Goal: Task Accomplishment & Management: Complete application form

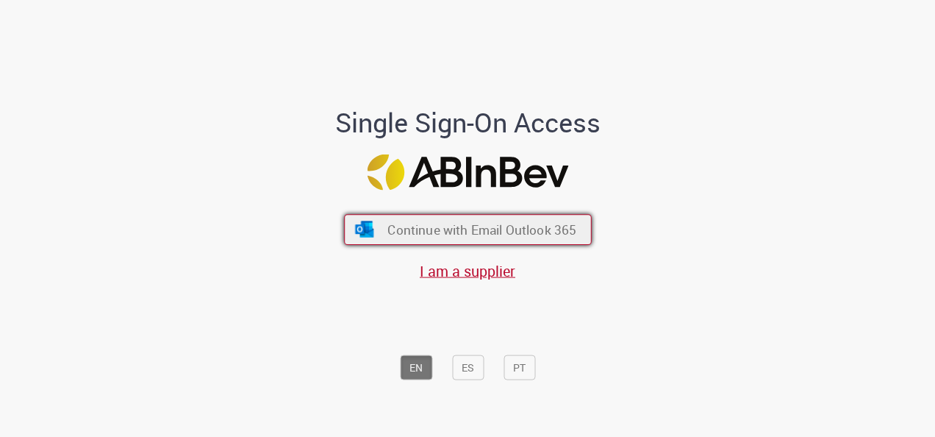
click at [397, 225] on span "Continue with Email Outlook 365" at bounding box center [482, 229] width 189 height 17
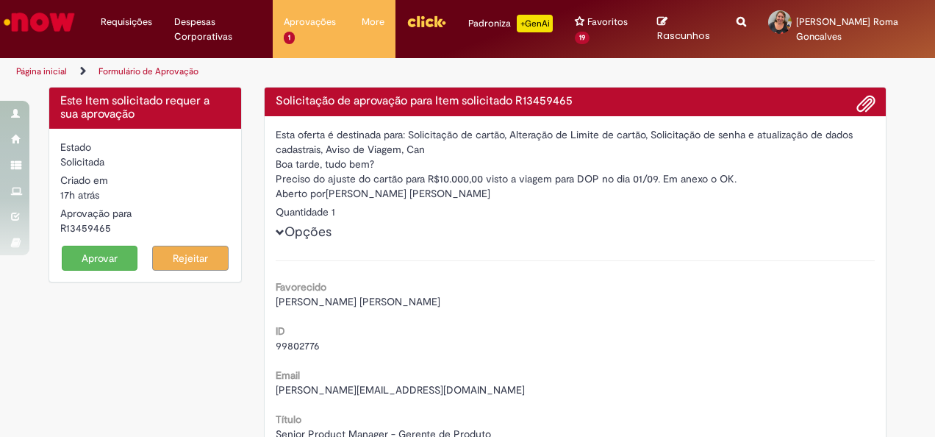
click at [90, 259] on button "Aprovar" at bounding box center [100, 258] width 76 height 25
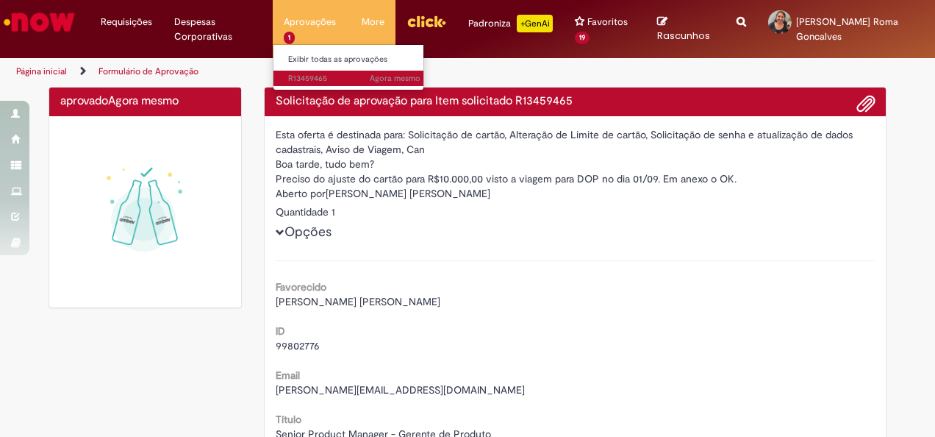
click at [302, 78] on span "Agora mesmo Agora mesmo R13459465" at bounding box center [354, 79] width 132 height 12
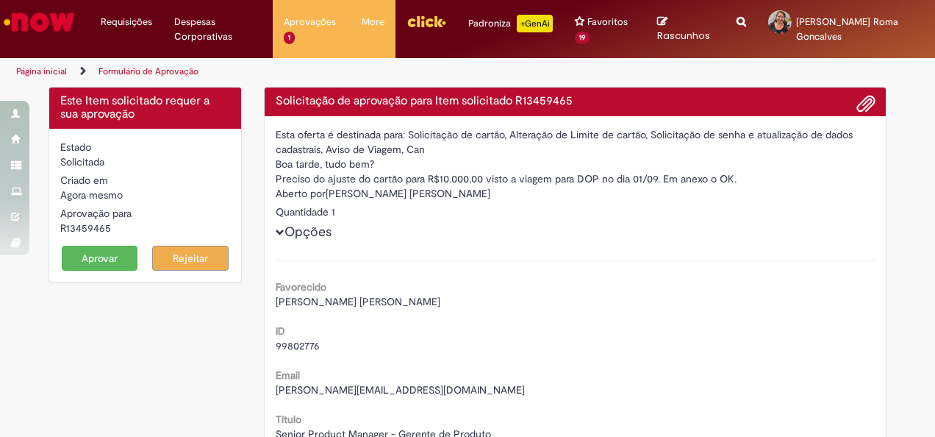
click at [90, 257] on button "Aprovar" at bounding box center [100, 258] width 76 height 25
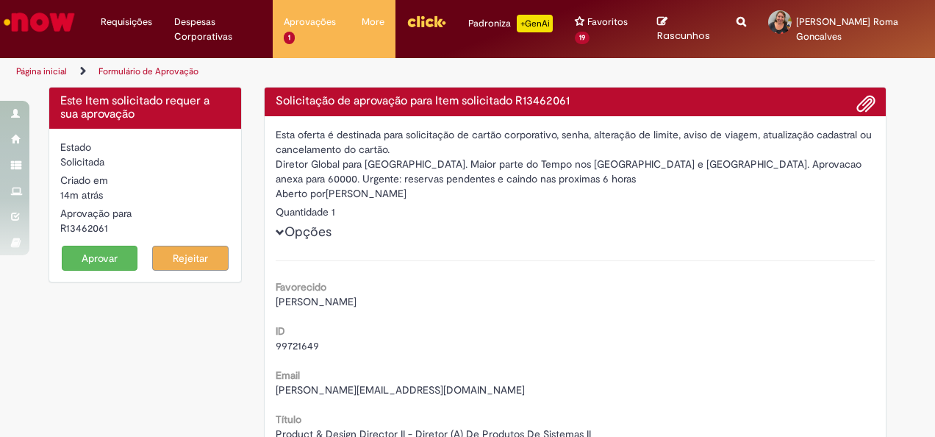
click at [90, 257] on button "Aprovar" at bounding box center [100, 258] width 76 height 25
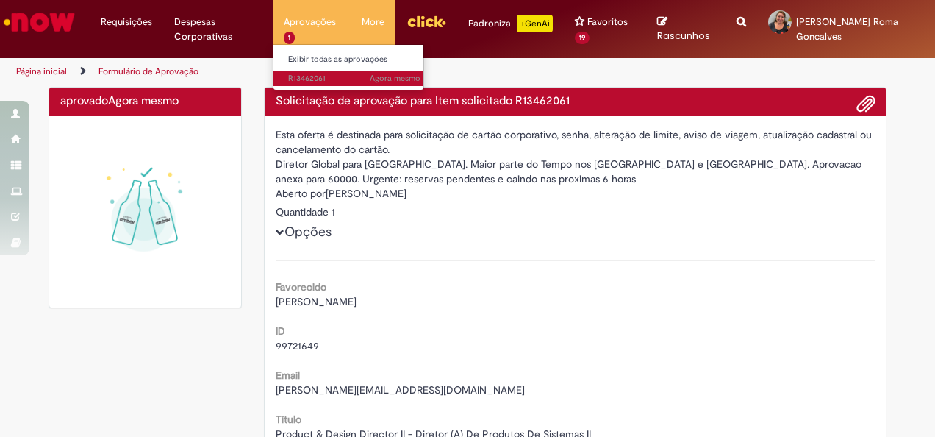
click at [310, 75] on span "Agora mesmo Agora mesmo R13462061" at bounding box center [354, 79] width 132 height 12
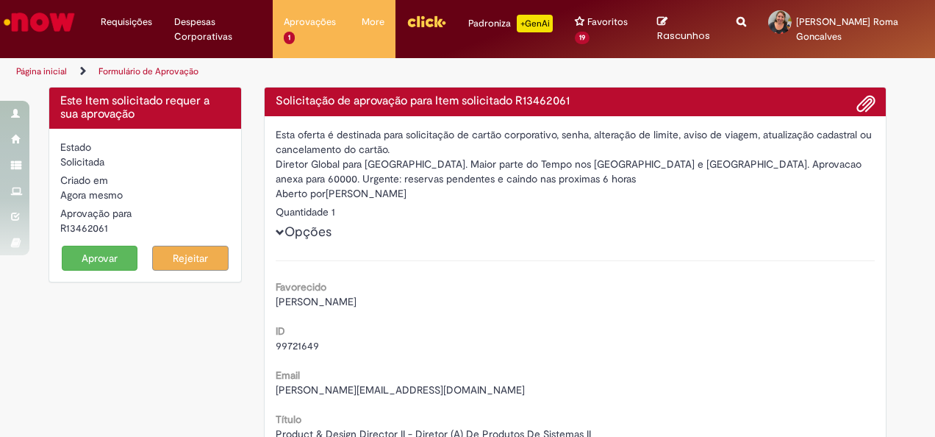
click at [106, 258] on button "Aprovar" at bounding box center [100, 258] width 76 height 25
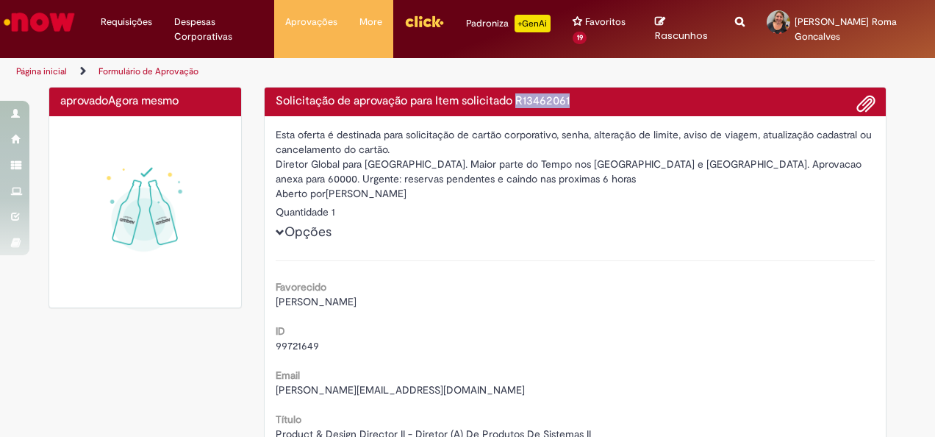
drag, startPoint x: 576, startPoint y: 99, endPoint x: 513, endPoint y: 100, distance: 62.5
click at [513, 100] on h4 "Solicitação de aprovação para Item solicitado R13462061" at bounding box center [576, 101] width 600 height 13
copy h4 "R13462061"
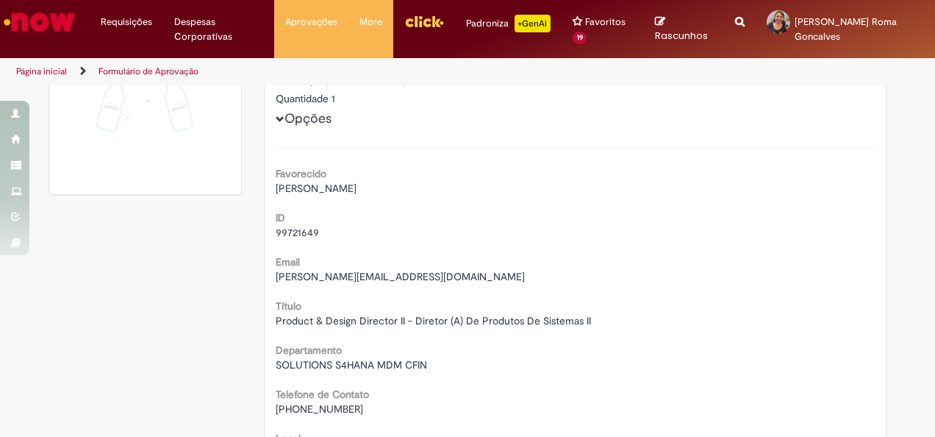
scroll to position [147, 0]
